Goal: Download file/media

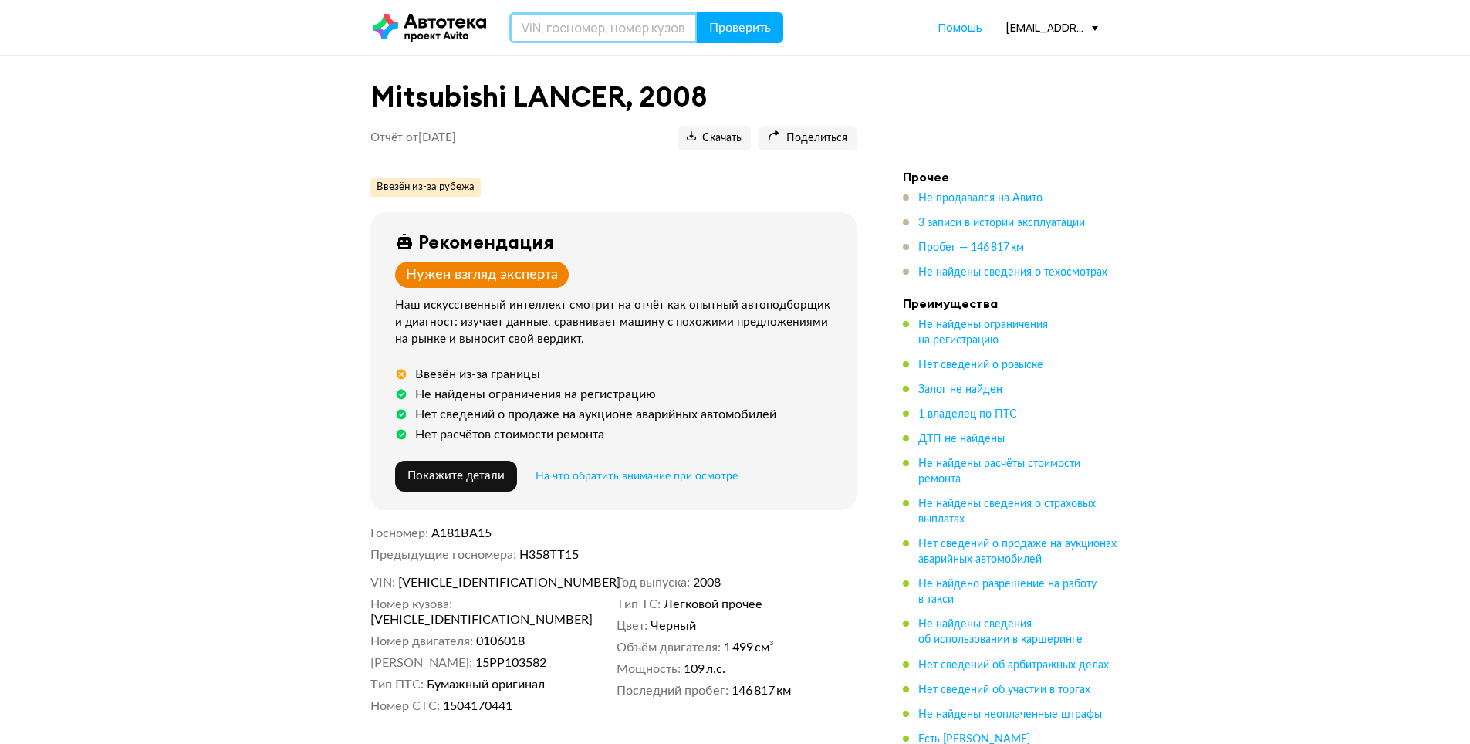
click at [628, 28] on input "text" at bounding box center [603, 27] width 188 height 31
paste input "[US_VEHICLE_IDENTIFICATION_NUMBER]"
type input "[US_VEHICLE_IDENTIFICATION_NUMBER]"
click at [736, 25] on span "Проверить" at bounding box center [740, 28] width 62 height 12
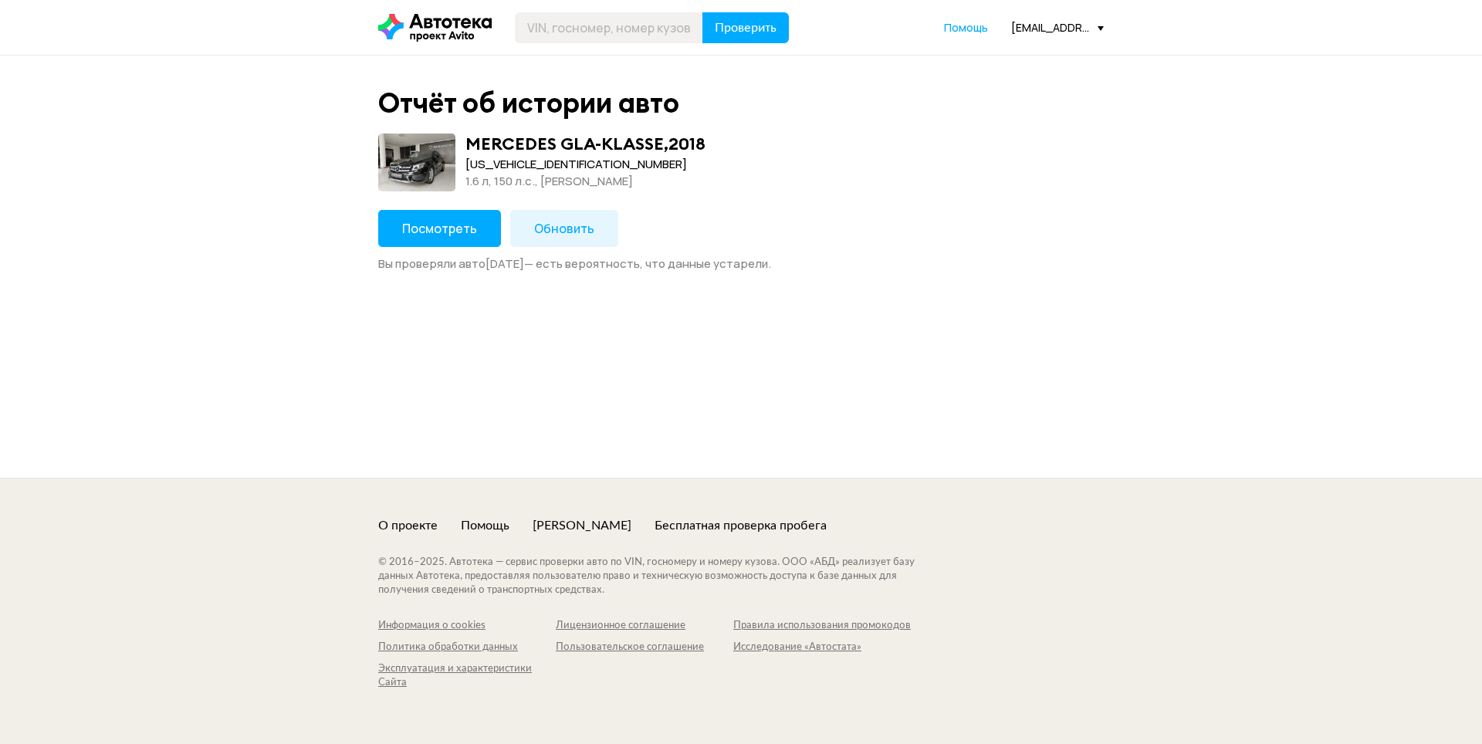
click at [453, 227] on span "Посмотреть" at bounding box center [439, 228] width 75 height 17
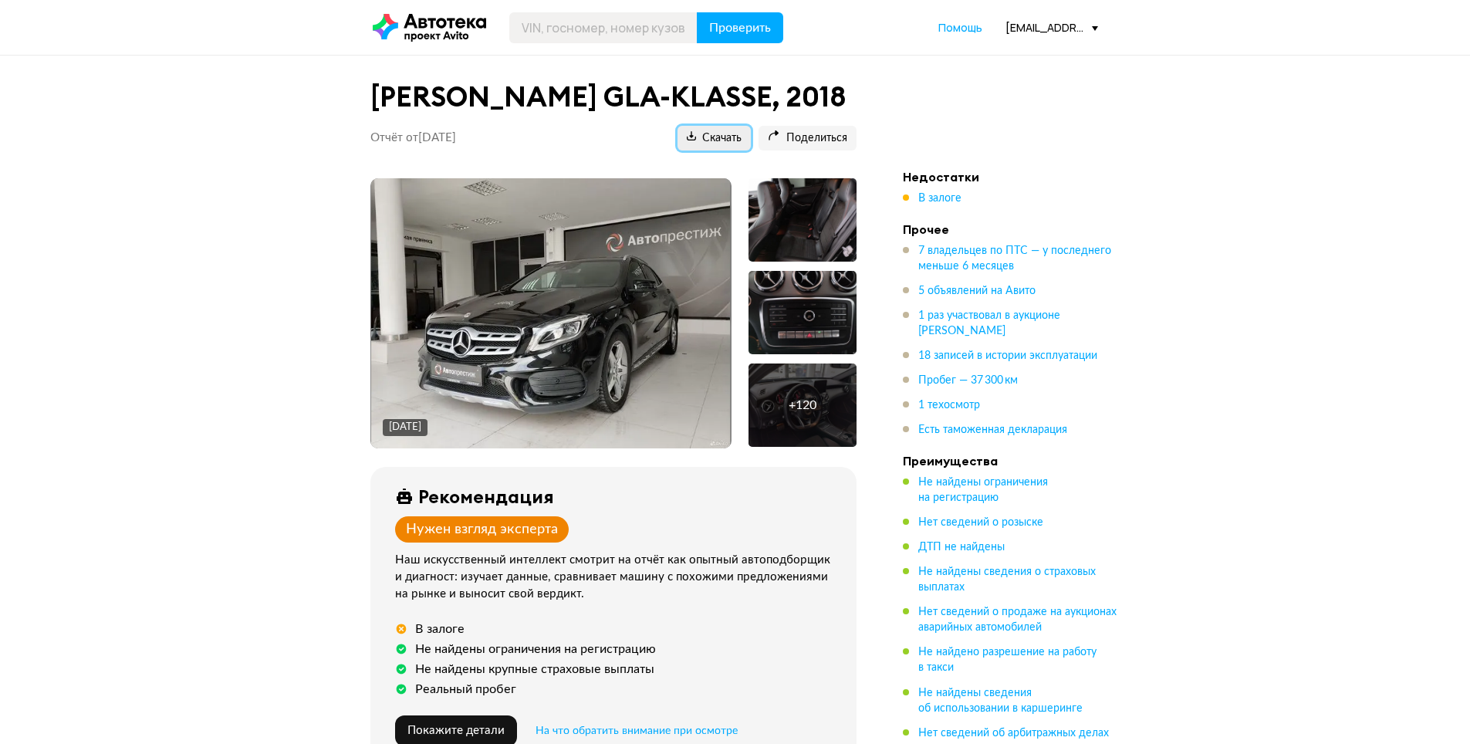
click at [716, 134] on span "Скачать" at bounding box center [714, 138] width 55 height 15
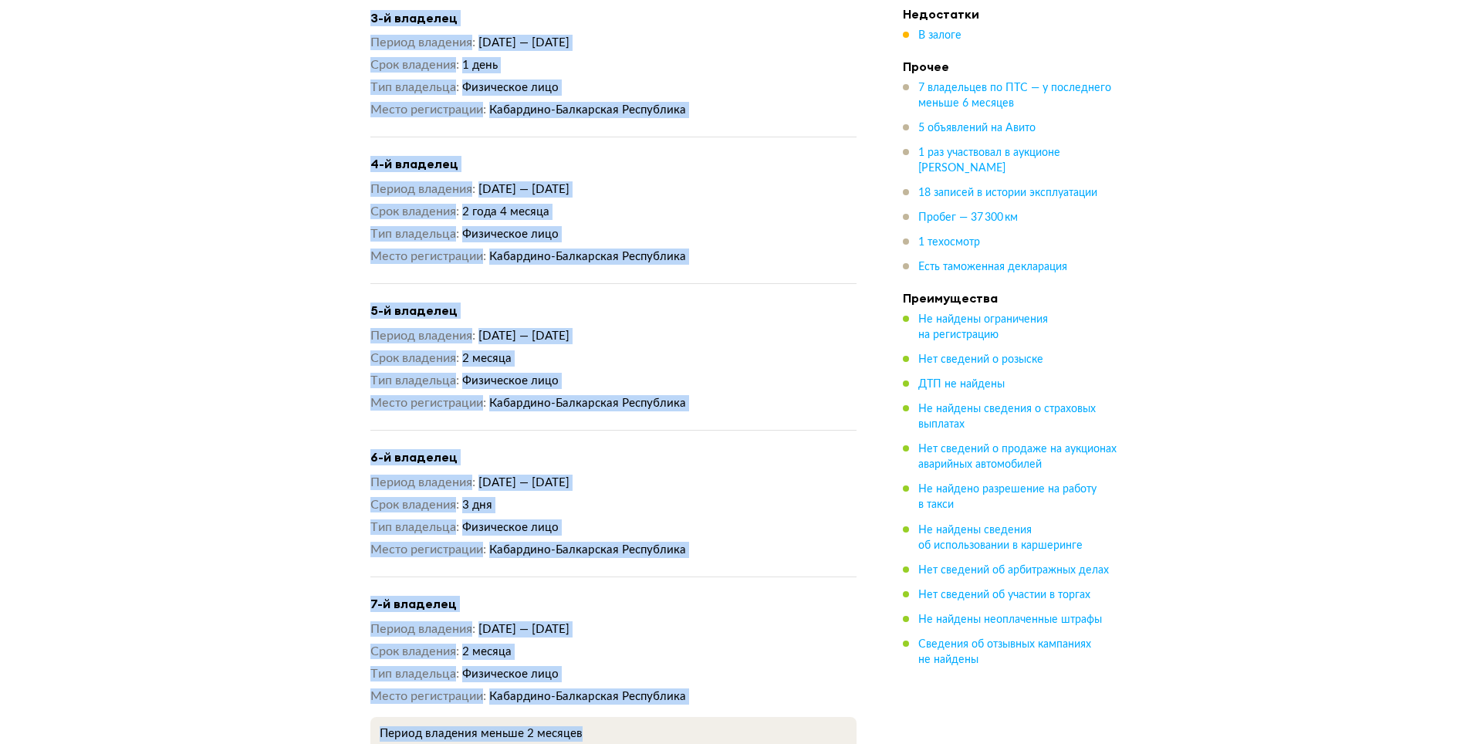
scroll to position [1929, 0]
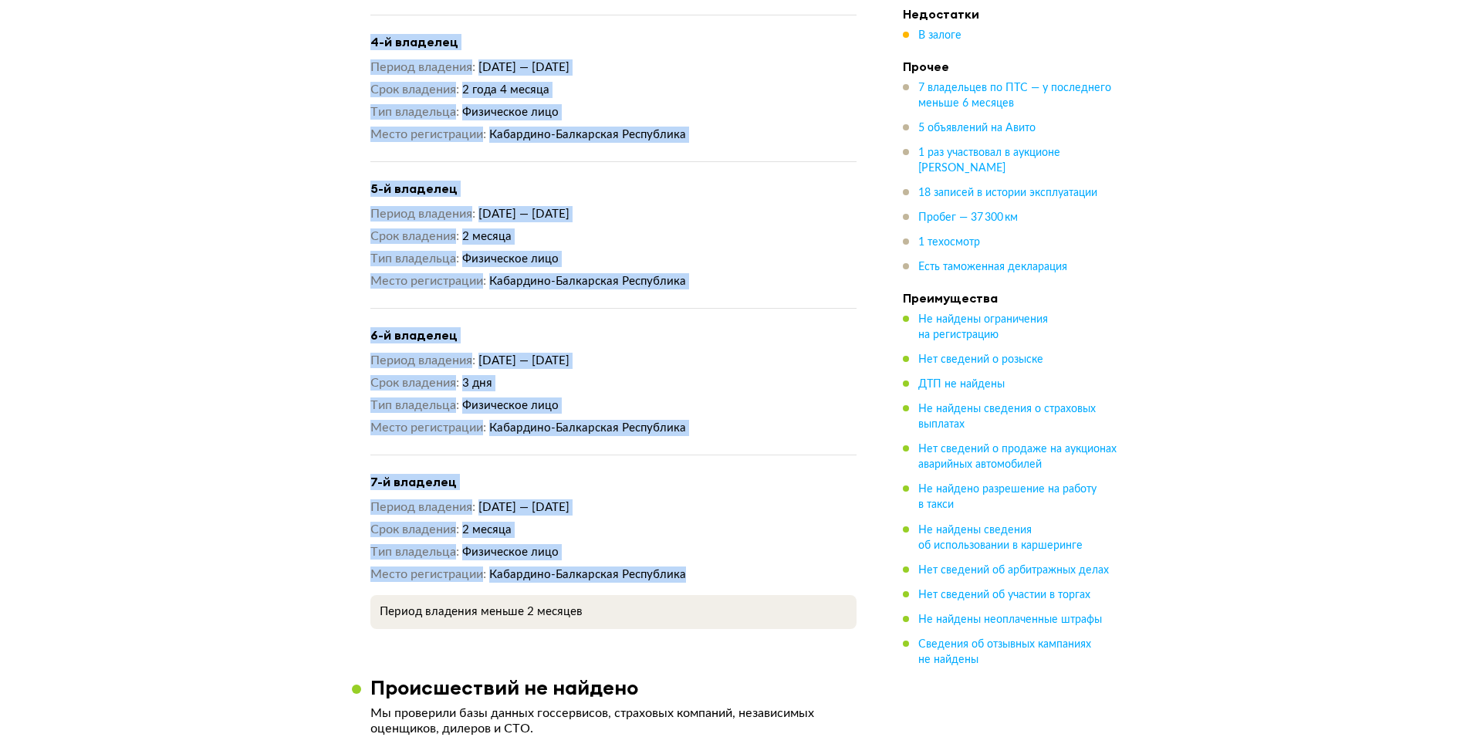
drag, startPoint x: 390, startPoint y: 257, endPoint x: 751, endPoint y: 541, distance: 458.8
click at [751, 541] on article "7 владельцев по ПТС 1-й владелец Период владения [DATE] — [DATE] Срок владения …" at bounding box center [613, 92] width 523 height 1073
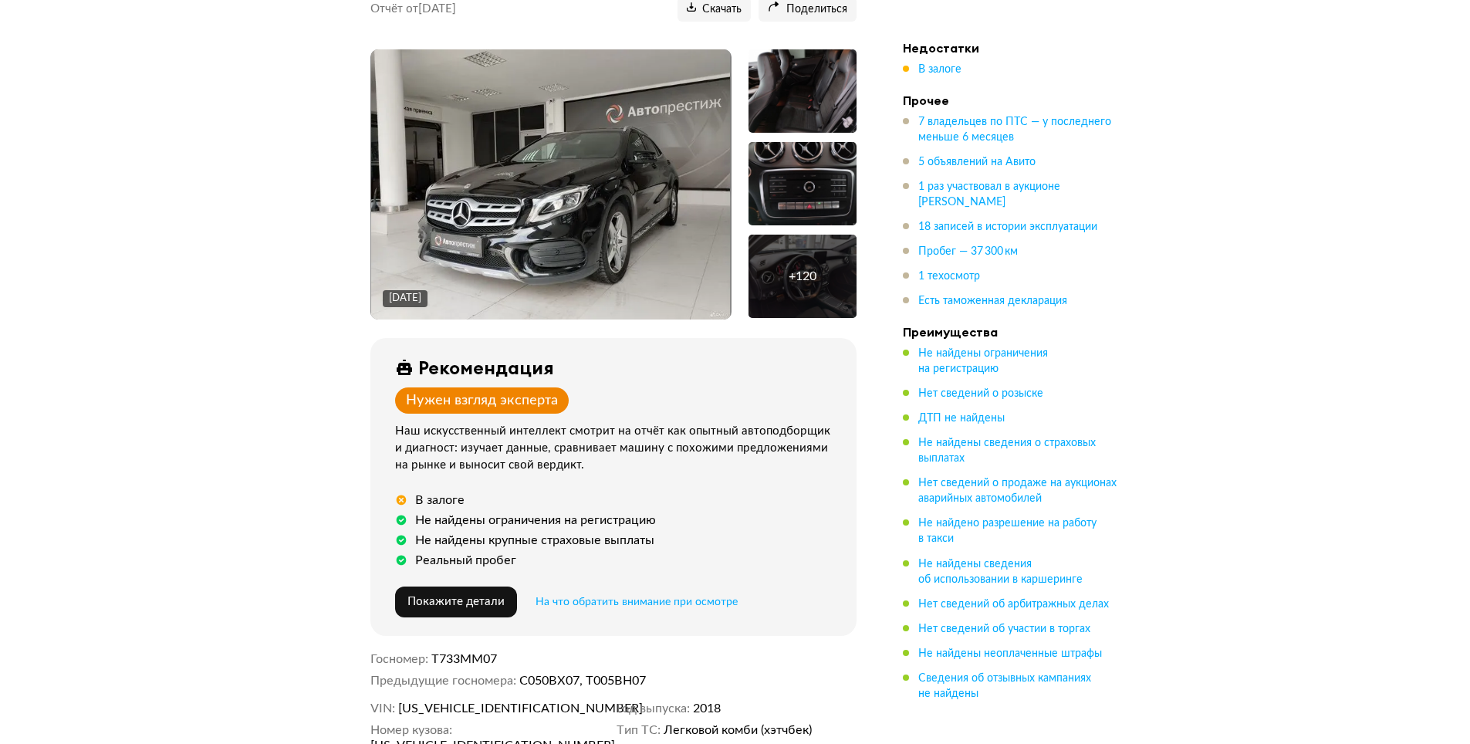
scroll to position [0, 0]
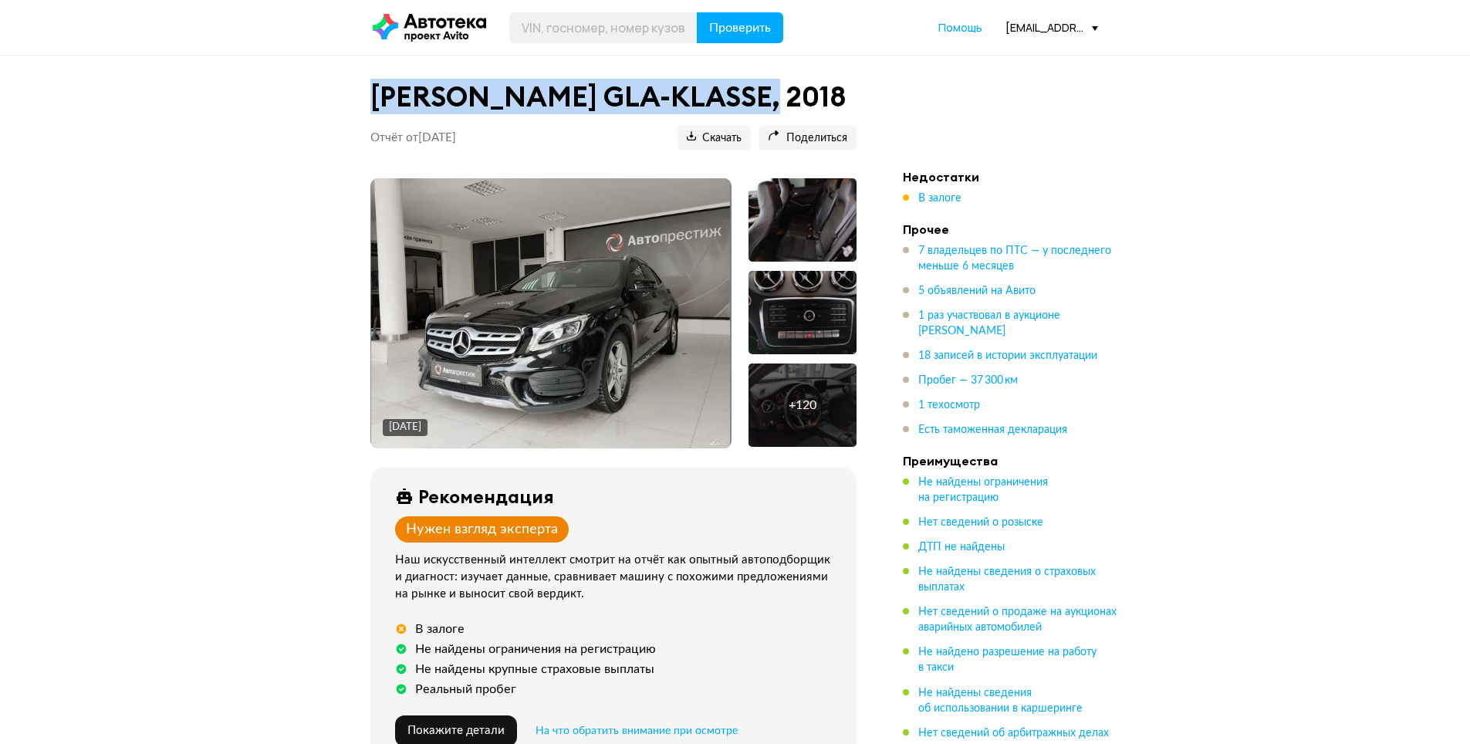
drag, startPoint x: 366, startPoint y: 92, endPoint x: 773, endPoint y: 102, distance: 407.6
click at [773, 102] on div "[PERSON_NAME] GLA-KLASSE, 2018 Отчёт от [DATE] Ccылка на отчёт скопирована Скач…" at bounding box center [613, 121] width 523 height 95
